Goal: Information Seeking & Learning: Learn about a topic

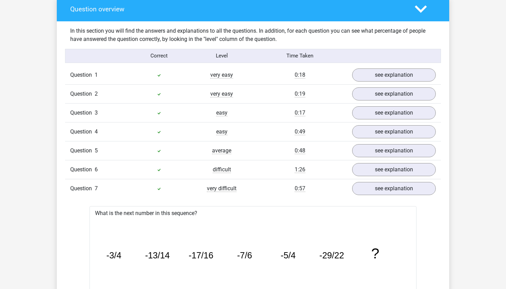
scroll to position [514, 0]
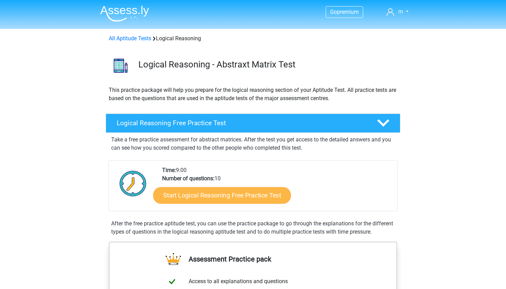
click at [196, 194] on link "Start Logical Reasoning Free Practice Test" at bounding box center [222, 195] width 138 height 17
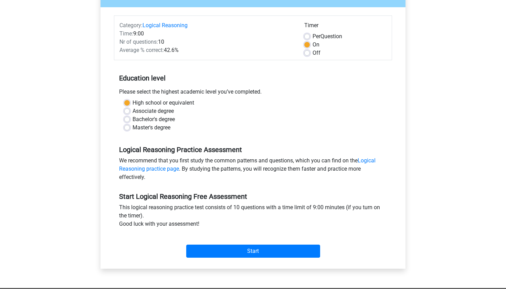
scroll to position [77, 0]
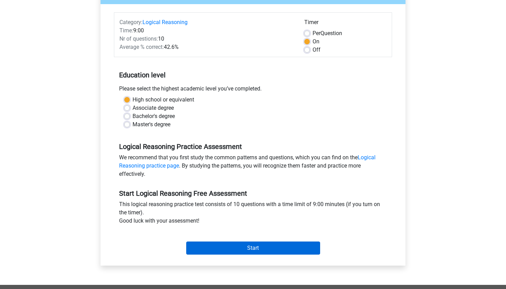
click at [218, 253] on input "Start" at bounding box center [253, 248] width 134 height 13
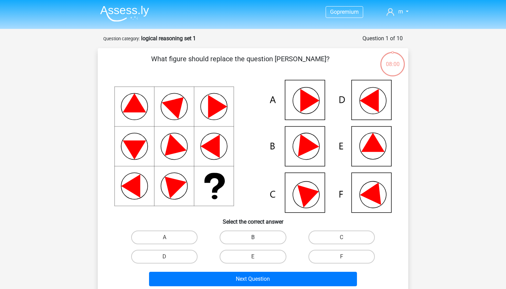
click at [247, 235] on label "B" at bounding box center [253, 238] width 66 height 14
click at [253, 237] on input "B" at bounding box center [255, 239] width 4 height 4
radio input "true"
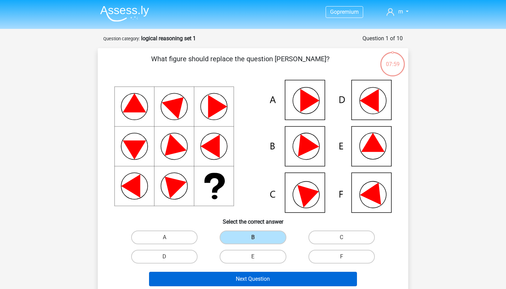
click at [237, 278] on button "Next Question" at bounding box center [253, 279] width 208 height 14
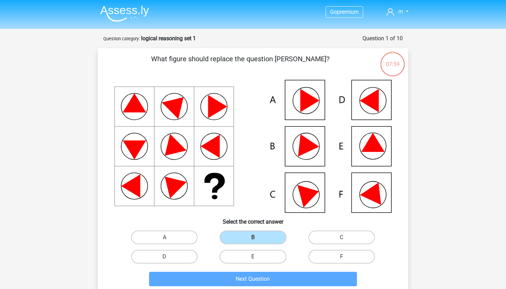
scroll to position [34, 0]
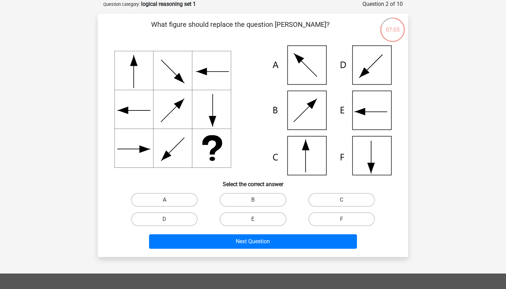
click at [178, 199] on label "A" at bounding box center [164, 200] width 66 height 14
click at [169, 200] on input "A" at bounding box center [167, 202] width 4 height 4
radio input "true"
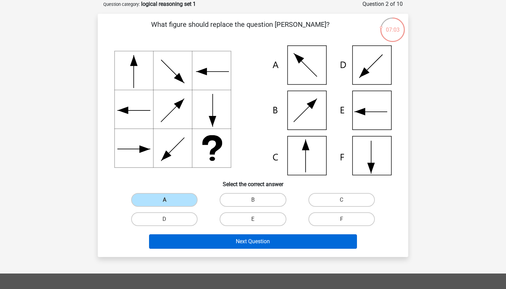
click at [178, 244] on button "Next Question" at bounding box center [253, 241] width 208 height 14
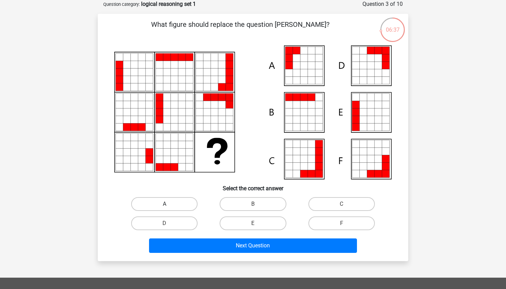
click at [186, 204] on label "A" at bounding box center [164, 204] width 66 height 14
click at [169, 204] on input "A" at bounding box center [167, 206] width 4 height 4
radio input "true"
click at [253, 226] on input "E" at bounding box center [255, 225] width 4 height 4
radio input "true"
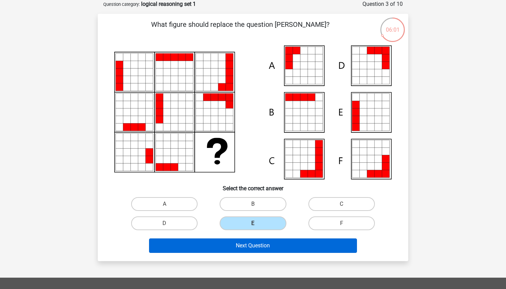
click at [241, 243] on button "Next Question" at bounding box center [253, 246] width 208 height 14
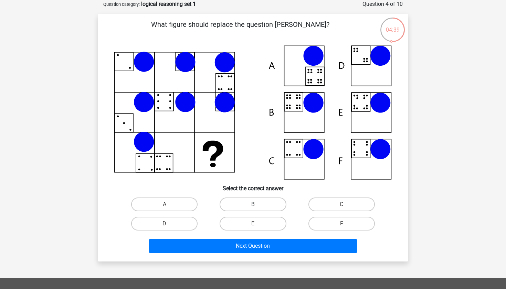
click at [243, 205] on label "B" at bounding box center [253, 205] width 66 height 14
click at [253, 205] on input "B" at bounding box center [255, 206] width 4 height 4
radio input "true"
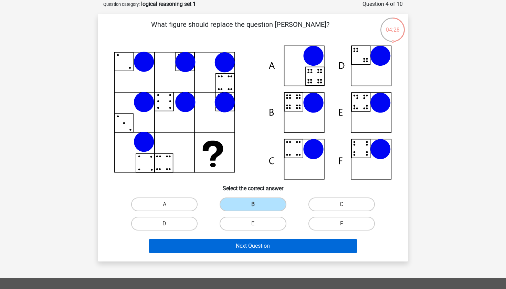
click at [227, 247] on button "Next Question" at bounding box center [253, 246] width 208 height 14
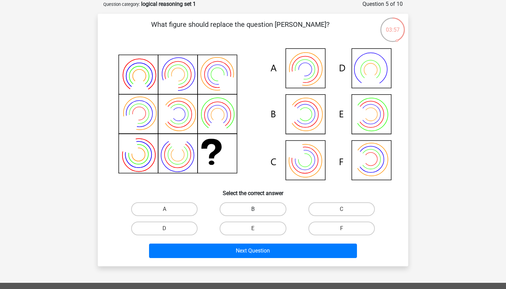
click at [261, 206] on label "B" at bounding box center [253, 209] width 66 height 14
click at [257, 209] on input "B" at bounding box center [255, 211] width 4 height 4
radio input "true"
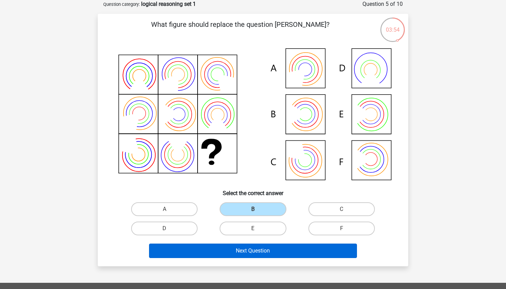
click at [240, 251] on button "Next Question" at bounding box center [253, 251] width 208 height 14
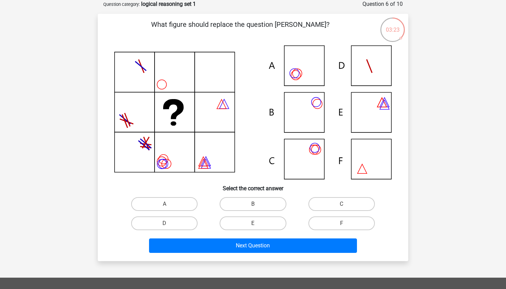
click at [372, 152] on icon at bounding box center [252, 112] width 277 height 134
click at [338, 228] on label "F" at bounding box center [341, 223] width 66 height 14
click at [341, 228] on input "F" at bounding box center [343, 225] width 4 height 4
radio input "true"
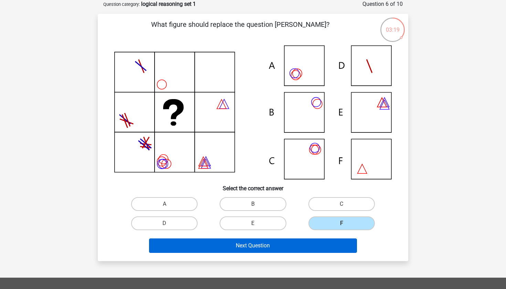
click at [314, 239] on button "Next Question" at bounding box center [253, 246] width 208 height 14
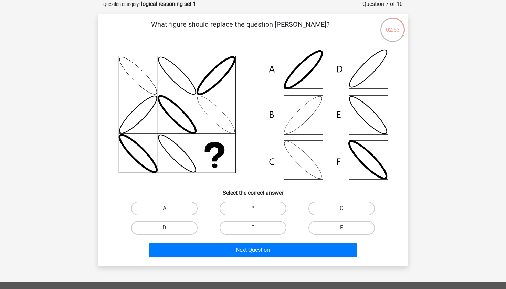
click at [230, 210] on label "B" at bounding box center [253, 209] width 66 height 14
click at [253, 210] on input "B" at bounding box center [255, 211] width 4 height 4
radio input "true"
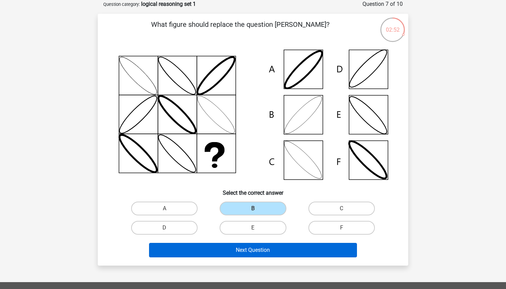
click at [222, 249] on button "Next Question" at bounding box center [253, 250] width 208 height 14
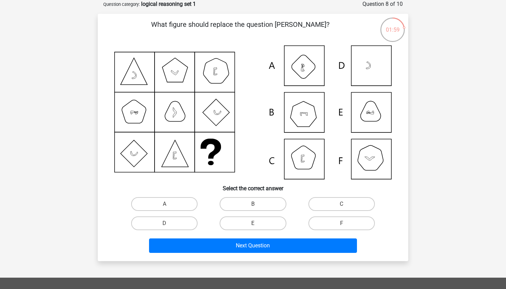
click at [371, 156] on icon at bounding box center [252, 112] width 277 height 134
click at [332, 219] on label "F" at bounding box center [341, 223] width 66 height 14
click at [341, 223] on input "F" at bounding box center [343, 225] width 4 height 4
radio input "true"
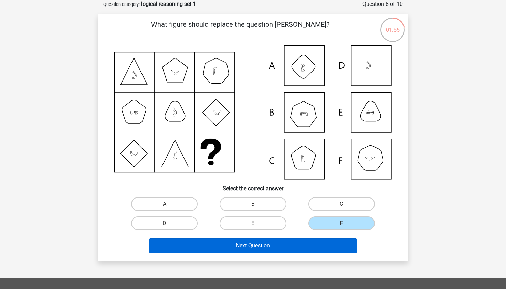
click at [302, 253] on button "Next Question" at bounding box center [253, 246] width 208 height 14
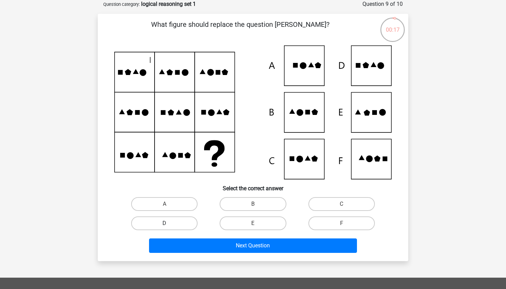
click at [179, 222] on label "D" at bounding box center [164, 223] width 66 height 14
click at [169, 223] on input "D" at bounding box center [167, 225] width 4 height 4
radio input "true"
click at [180, 255] on div "Next Question" at bounding box center [253, 247] width 266 height 17
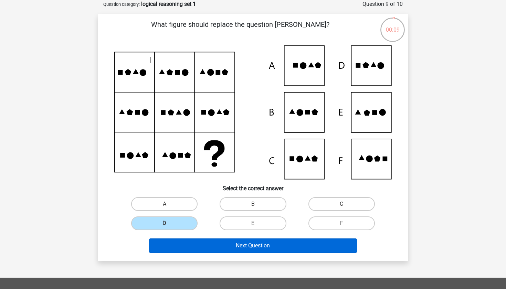
click at [244, 239] on button "Next Question" at bounding box center [253, 246] width 208 height 14
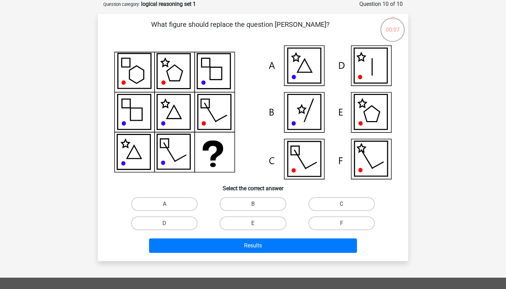
click at [319, 204] on label "C" at bounding box center [341, 204] width 66 height 14
click at [341, 204] on input "C" at bounding box center [343, 206] width 4 height 4
radio input "true"
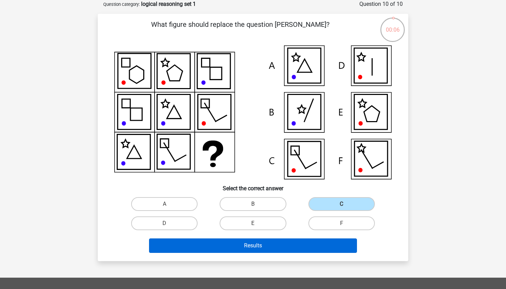
click at [286, 247] on button "Results" at bounding box center [253, 246] width 208 height 14
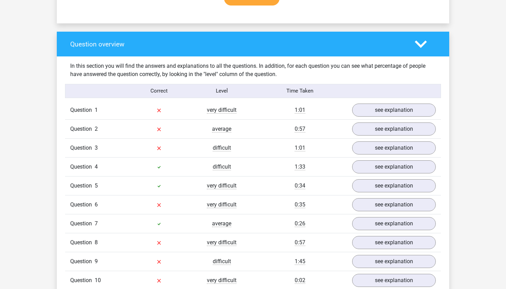
scroll to position [479, 0]
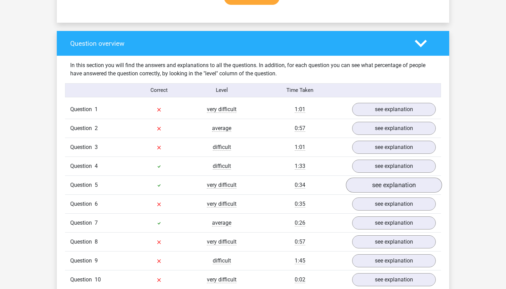
click at [384, 185] on link "see explanation" at bounding box center [394, 185] width 96 height 15
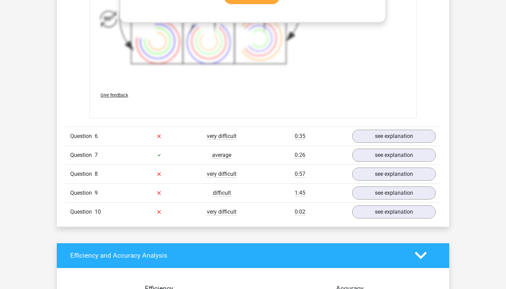
scroll to position [1049, 0]
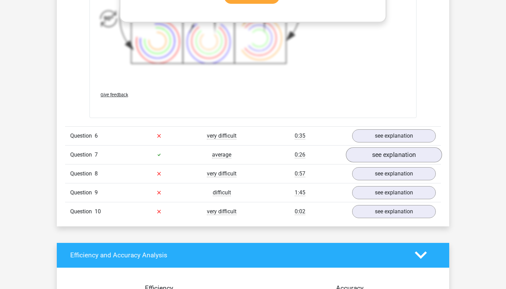
click at [366, 159] on link "see explanation" at bounding box center [394, 154] width 96 height 15
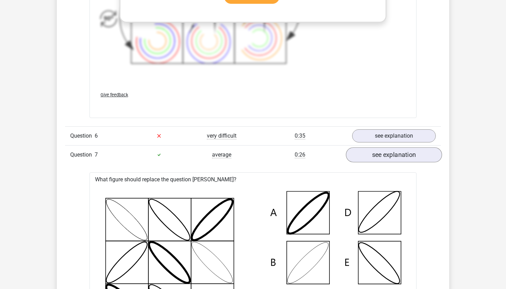
click at [366, 159] on link "see explanation" at bounding box center [394, 154] width 96 height 15
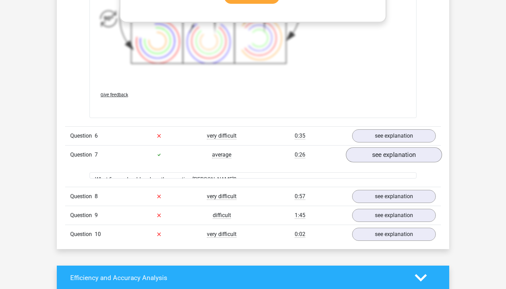
click at [366, 159] on link "see explanation" at bounding box center [394, 154] width 96 height 15
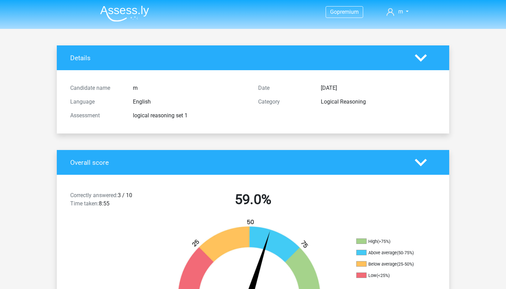
scroll to position [0, 0]
click at [440, 51] on div "Details" at bounding box center [253, 57] width 392 height 25
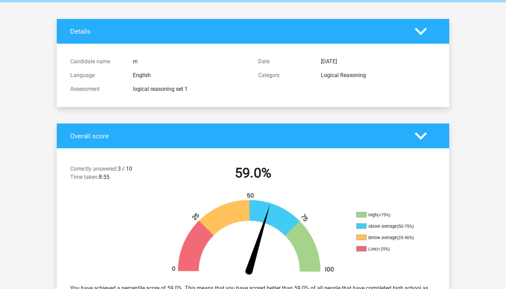
scroll to position [25, 0]
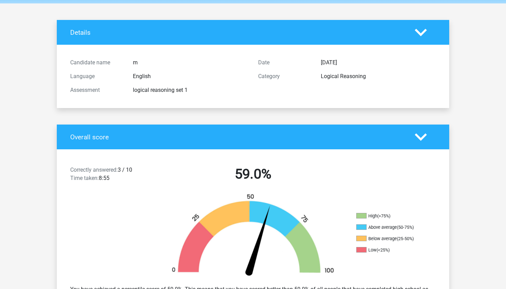
click at [431, 134] on div at bounding box center [425, 137] width 31 height 12
click at [426, 134] on polygon at bounding box center [421, 137] width 12 height 8
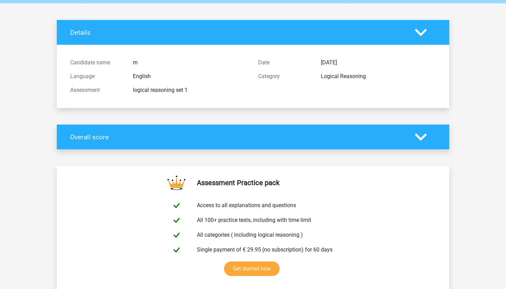
click at [427, 135] on div at bounding box center [425, 137] width 31 height 12
click at [421, 135] on icon at bounding box center [421, 137] width 12 height 12
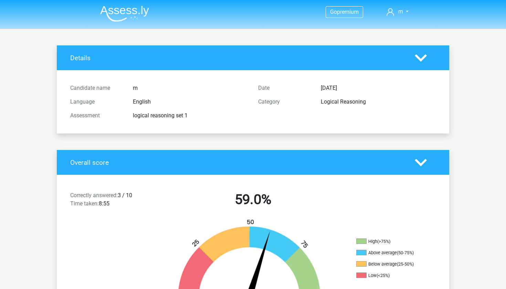
scroll to position [0, 0]
click at [400, 15] on span "m" at bounding box center [400, 11] width 5 height 7
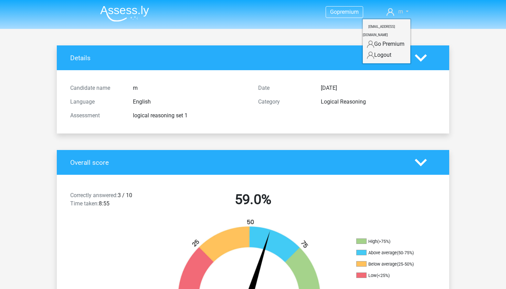
click at [400, 15] on span "m" at bounding box center [400, 11] width 5 height 7
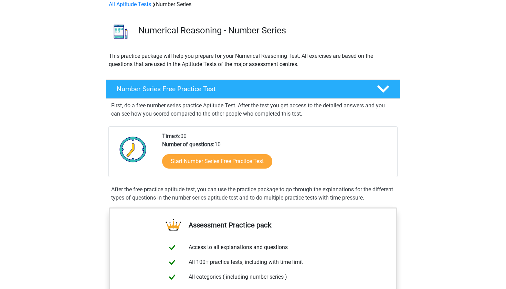
scroll to position [34, 0]
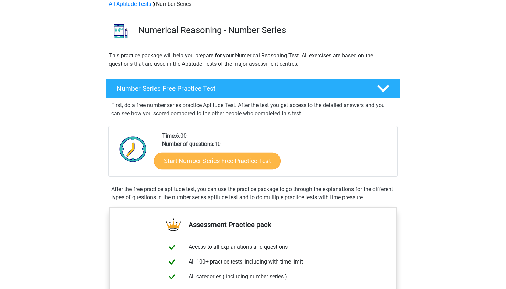
click at [192, 162] on link "Start Number Series Free Practice Test" at bounding box center [217, 160] width 127 height 17
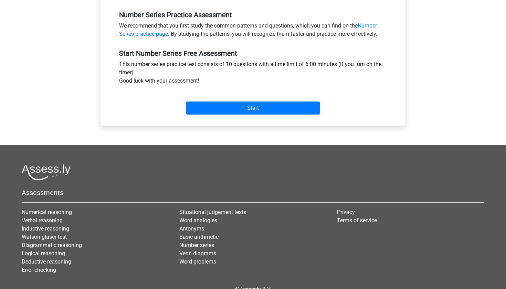
scroll to position [224, 0]
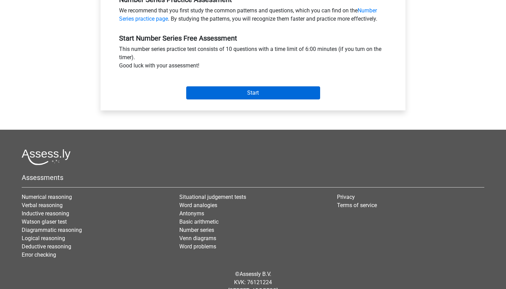
click at [224, 95] on input "Start" at bounding box center [253, 92] width 134 height 13
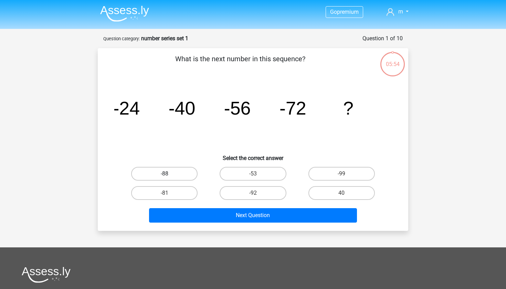
click at [166, 173] on label "-88" at bounding box center [164, 174] width 66 height 14
click at [166, 174] on input "-88" at bounding box center [167, 176] width 4 height 4
radio input "true"
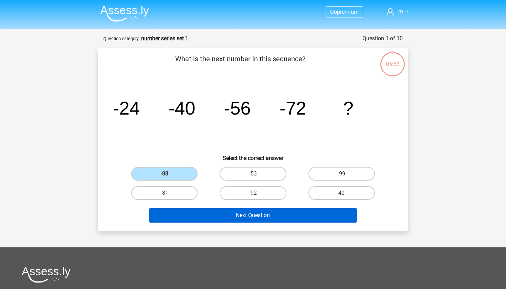
click at [170, 213] on button "Next Question" at bounding box center [253, 215] width 208 height 14
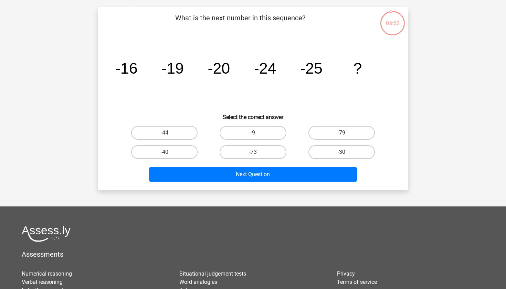
scroll to position [8, 0]
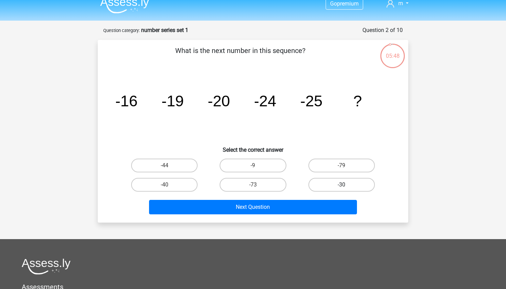
click at [334, 183] on label "-30" at bounding box center [341, 185] width 66 height 14
click at [341, 185] on input "-30" at bounding box center [343, 187] width 4 height 4
radio input "true"
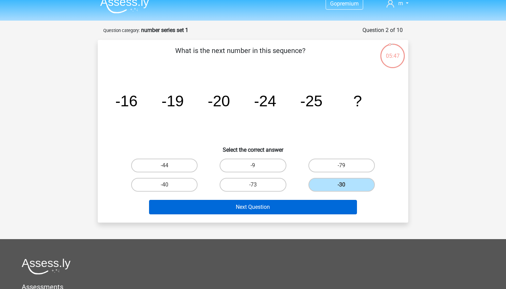
click at [316, 208] on button "Next Question" at bounding box center [253, 207] width 208 height 14
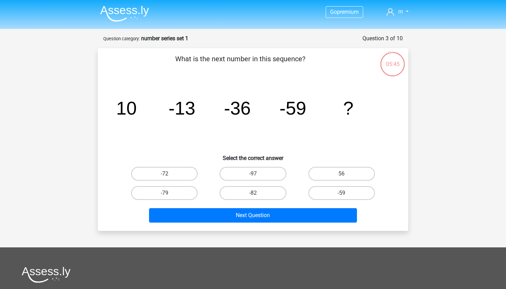
scroll to position [0, 0]
click at [184, 179] on label "-72" at bounding box center [164, 174] width 66 height 14
click at [169, 178] on input "-72" at bounding box center [167, 176] width 4 height 4
radio input "true"
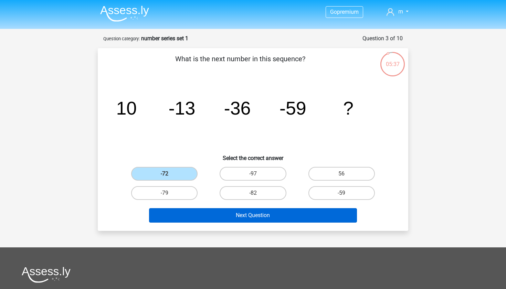
click at [197, 216] on button "Next Question" at bounding box center [253, 215] width 208 height 14
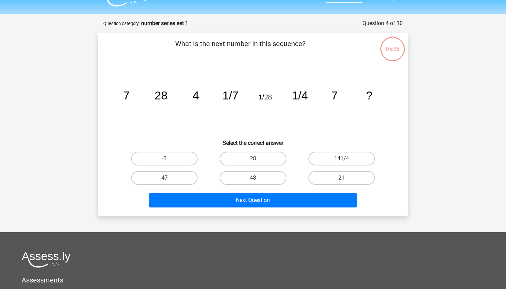
scroll to position [13, 0]
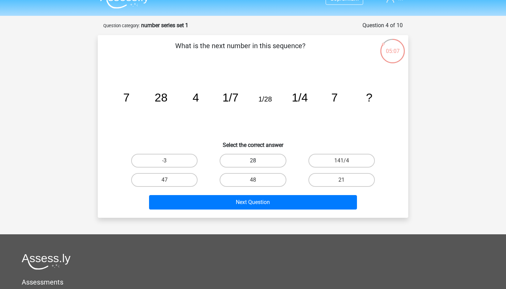
click at [271, 155] on label "28" at bounding box center [253, 161] width 66 height 14
click at [257, 161] on input "28" at bounding box center [255, 163] width 4 height 4
radio input "true"
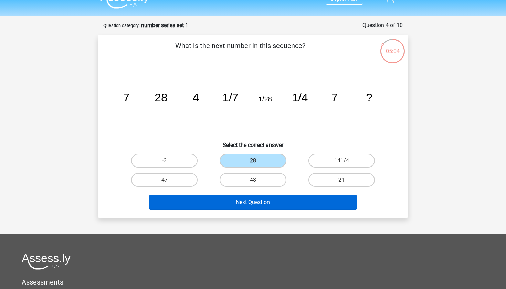
click at [260, 201] on button "Next Question" at bounding box center [253, 202] width 208 height 14
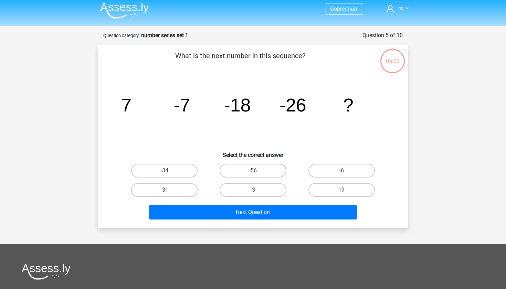
scroll to position [2, 0]
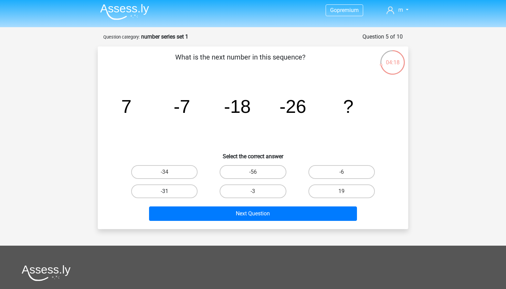
click at [190, 185] on label "-31" at bounding box center [164, 191] width 66 height 14
click at [169, 191] on input "-31" at bounding box center [167, 193] width 4 height 4
radio input "true"
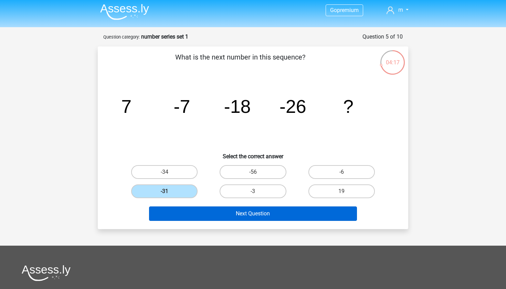
click at [191, 211] on button "Next Question" at bounding box center [253, 214] width 208 height 14
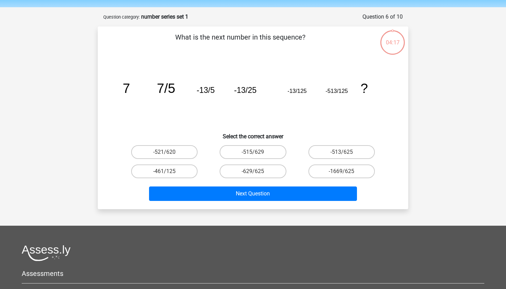
scroll to position [21, 0]
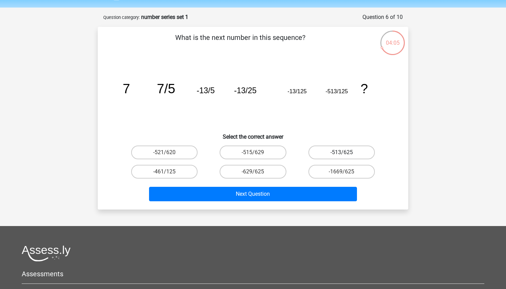
click at [339, 151] on label "-513/625" at bounding box center [341, 153] width 66 height 14
click at [341, 152] on input "-513/625" at bounding box center [343, 154] width 4 height 4
radio input "true"
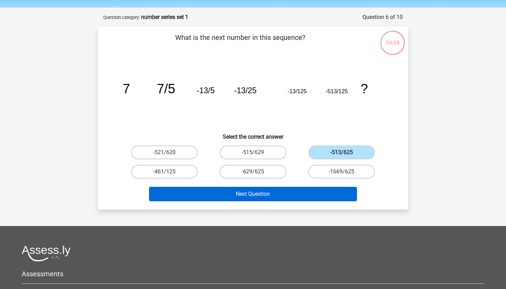
click at [312, 190] on button "Next Question" at bounding box center [253, 194] width 208 height 14
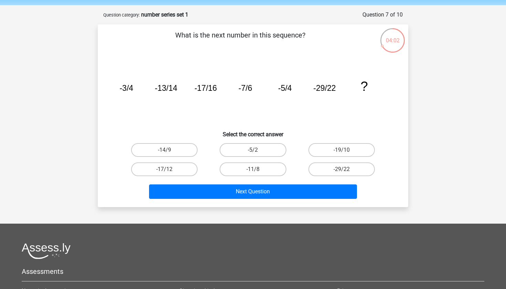
scroll to position [23, 0]
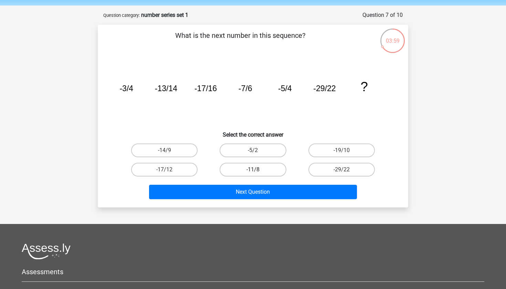
click at [249, 172] on label "-11/8" at bounding box center [253, 170] width 66 height 14
click at [253, 172] on input "-11/8" at bounding box center [255, 172] width 4 height 4
radio input "true"
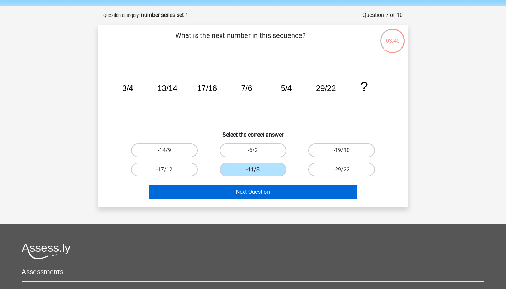
click at [243, 193] on button "Next Question" at bounding box center [253, 192] width 208 height 14
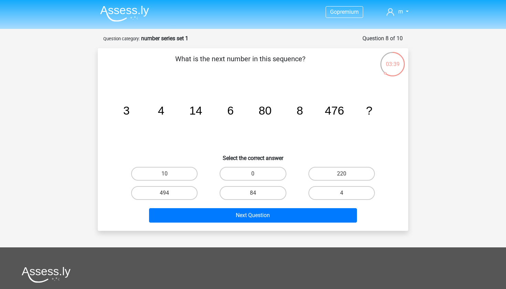
scroll to position [0, 0]
click at [273, 194] on label "84" at bounding box center [253, 193] width 66 height 14
click at [257, 194] on input "84" at bounding box center [255, 195] width 4 height 4
radio input "true"
click at [348, 194] on label "4" at bounding box center [341, 193] width 66 height 14
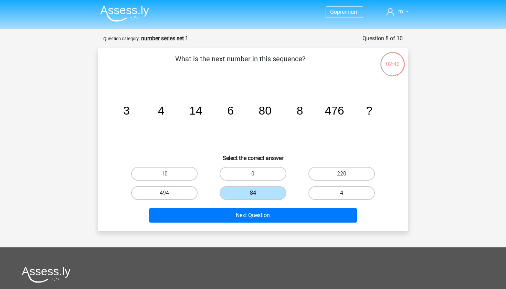
click at [346, 194] on input "4" at bounding box center [343, 195] width 4 height 4
radio input "true"
click at [265, 194] on label "84" at bounding box center [253, 193] width 66 height 14
click at [257, 194] on input "84" at bounding box center [255, 195] width 4 height 4
radio input "true"
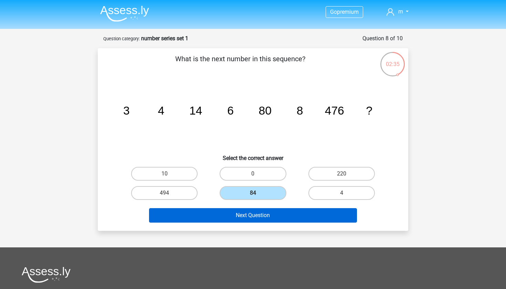
click at [260, 214] on button "Next Question" at bounding box center [253, 215] width 208 height 14
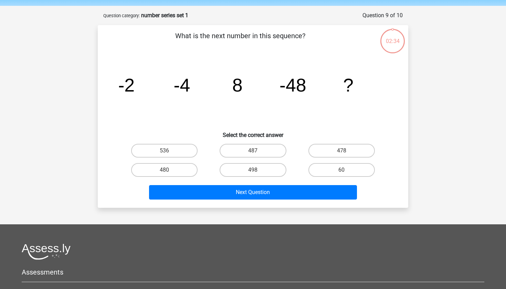
scroll to position [19, 0]
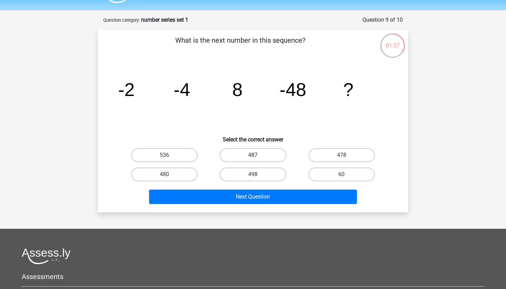
click at [253, 151] on label "487" at bounding box center [253, 155] width 66 height 14
click at [253, 155] on input "487" at bounding box center [255, 157] width 4 height 4
radio input "true"
click at [339, 150] on label "478" at bounding box center [341, 155] width 66 height 14
click at [341, 155] on input "478" at bounding box center [343, 157] width 4 height 4
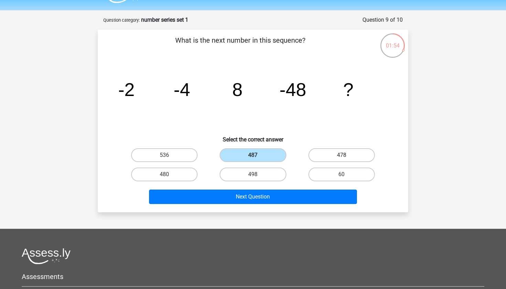
radio input "true"
click at [231, 187] on div "Next Question" at bounding box center [253, 195] width 288 height 23
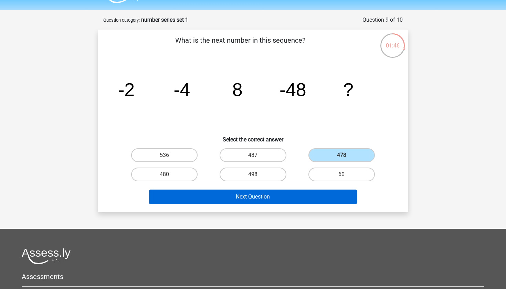
click at [230, 195] on button "Next Question" at bounding box center [253, 197] width 208 height 14
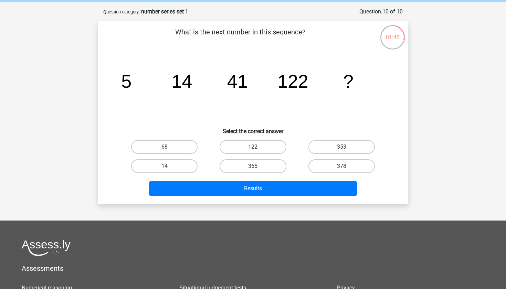
scroll to position [26, 0]
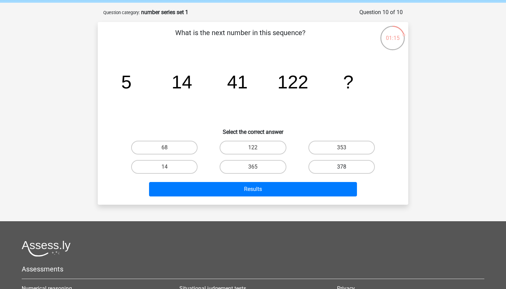
click at [341, 166] on label "378" at bounding box center [341, 167] width 66 height 14
click at [341, 167] on input "378" at bounding box center [343, 169] width 4 height 4
radio input "true"
click at [259, 173] on label "365" at bounding box center [253, 167] width 66 height 14
click at [257, 171] on input "365" at bounding box center [255, 169] width 4 height 4
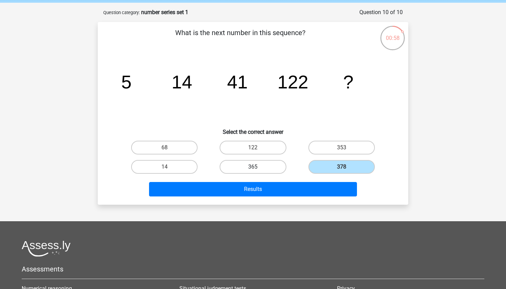
radio input "true"
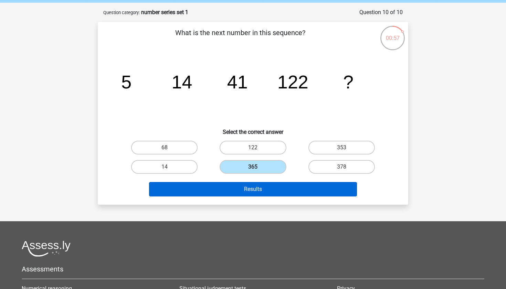
click at [257, 190] on button "Results" at bounding box center [253, 189] width 208 height 14
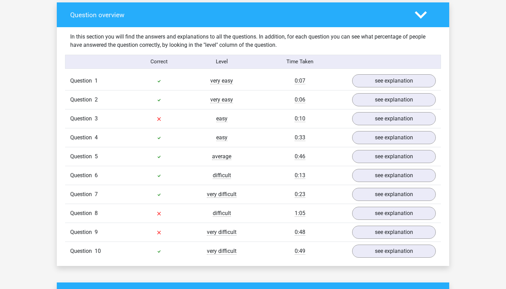
scroll to position [516, 0]
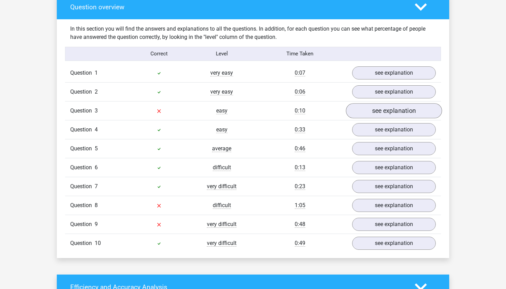
click at [374, 112] on link "see explanation" at bounding box center [394, 110] width 96 height 15
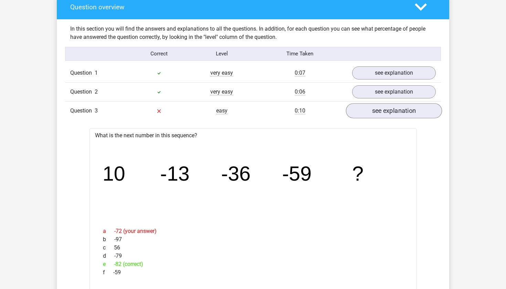
click at [374, 112] on link "see explanation" at bounding box center [394, 110] width 96 height 15
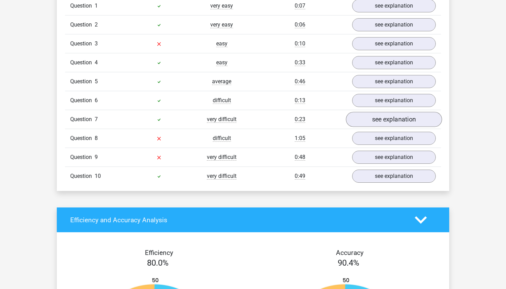
scroll to position [588, 0]
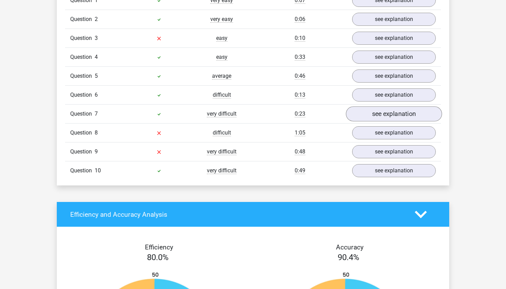
click at [359, 112] on link "see explanation" at bounding box center [394, 113] width 96 height 15
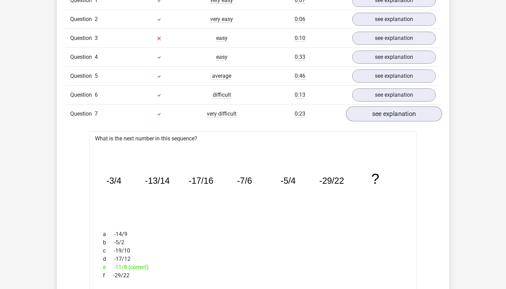
click at [360, 112] on link "see explanation" at bounding box center [394, 113] width 96 height 15
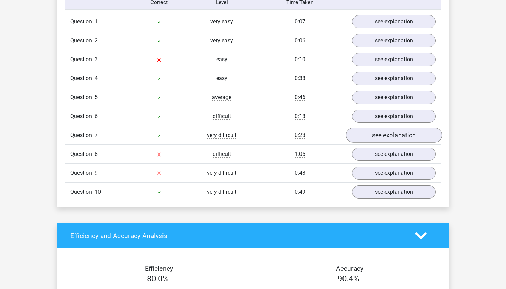
scroll to position [566, 0]
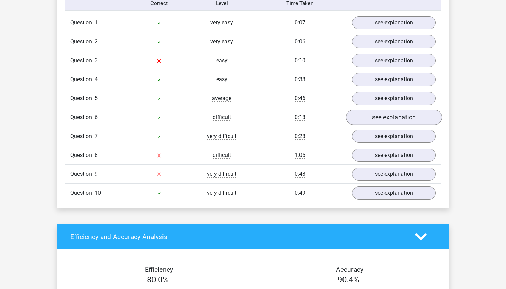
click at [360, 112] on link "see explanation" at bounding box center [394, 117] width 96 height 15
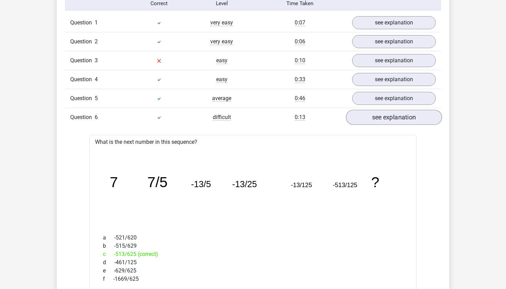
click at [360, 112] on link "see explanation" at bounding box center [394, 117] width 96 height 15
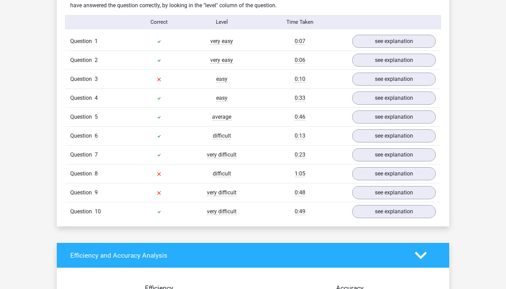
scroll to position [548, 0]
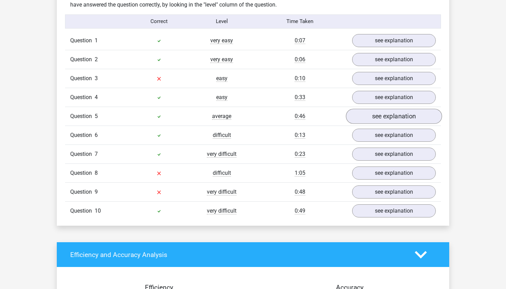
click at [360, 112] on link "see explanation" at bounding box center [394, 116] width 96 height 15
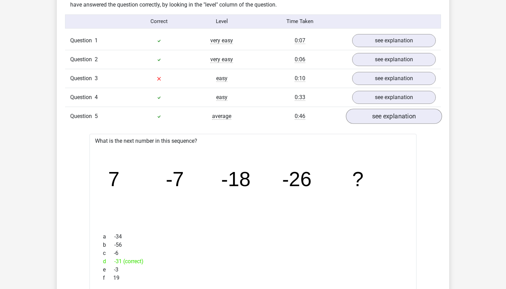
click at [360, 112] on link "see explanation" at bounding box center [394, 116] width 96 height 15
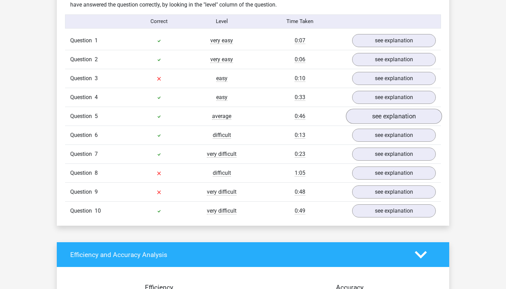
scroll to position [524, 0]
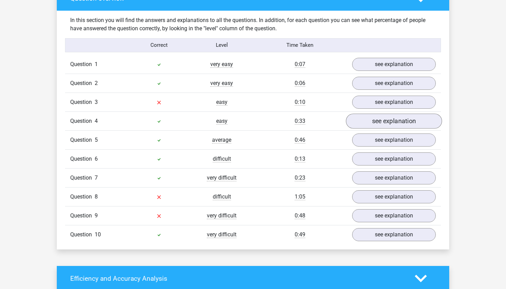
click at [363, 117] on link "see explanation" at bounding box center [394, 121] width 96 height 15
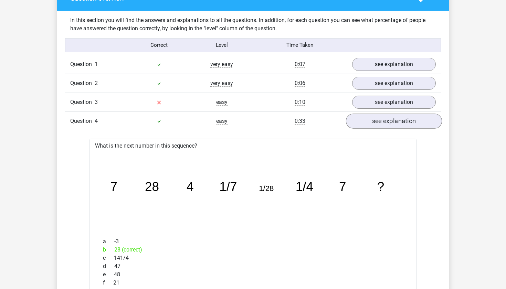
click at [363, 117] on link "see explanation" at bounding box center [394, 121] width 96 height 15
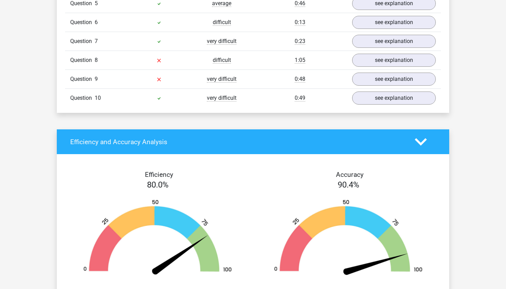
scroll to position [663, 0]
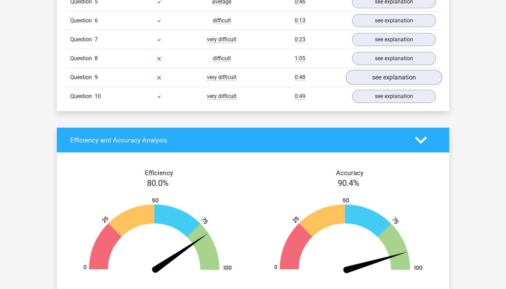
click at [375, 81] on link "see explanation" at bounding box center [394, 77] width 96 height 15
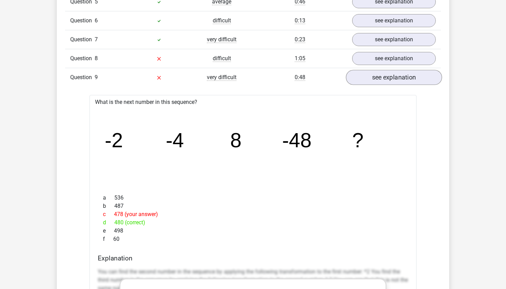
click at [403, 78] on link "see explanation" at bounding box center [394, 77] width 96 height 15
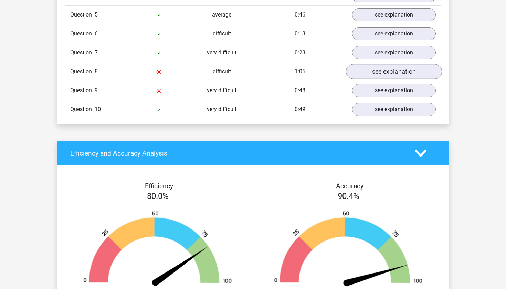
scroll to position [649, 0]
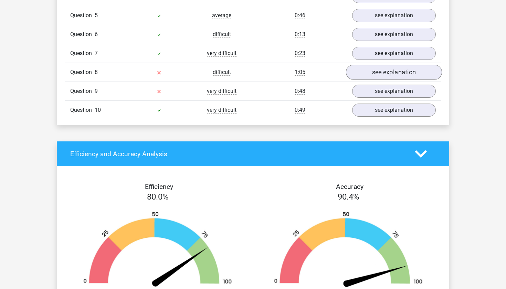
click at [385, 75] on link "see explanation" at bounding box center [394, 72] width 96 height 15
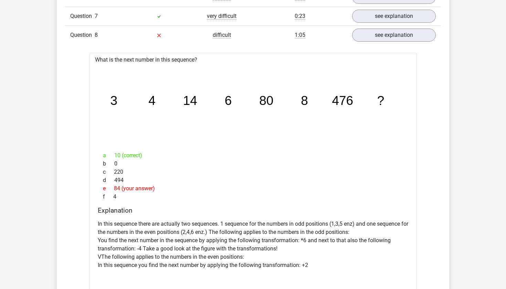
scroll to position [686, 0]
